Goal: Find specific page/section: Locate a particular part of the current website

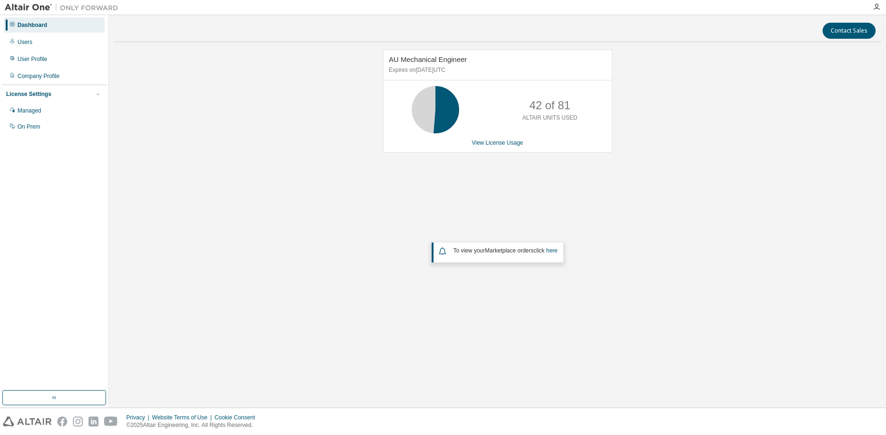
click at [681, 212] on div "AU Mechanical Engineer Expires on [DATE] UTC 42 of 81 ALTAIR UNITS USED View Li…" at bounding box center [498, 191] width 768 height 283
click at [728, 200] on div "AU Mechanical Engineer Expires on [DATE] UTC 21 of 81 ALTAIR UNITS USED View Li…" at bounding box center [498, 191] width 768 height 283
